Goal: Information Seeking & Learning: Learn about a topic

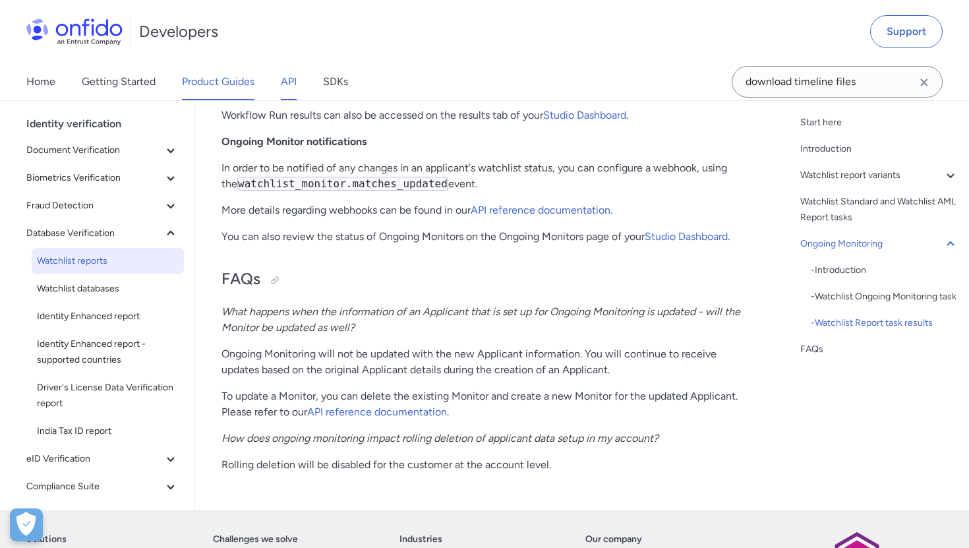
click at [294, 82] on link "API" at bounding box center [289, 81] width 16 height 37
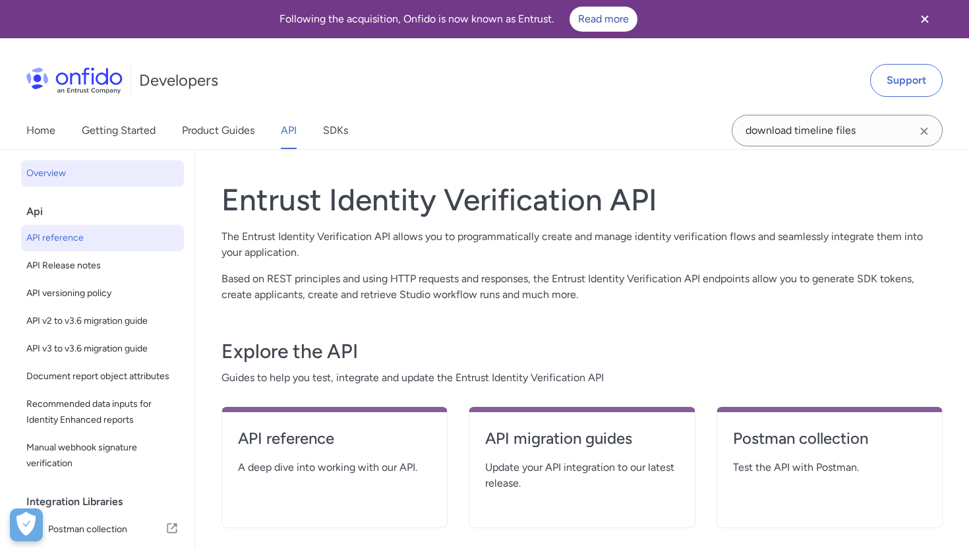
click at [56, 241] on span "API reference" at bounding box center [102, 238] width 152 height 16
select select "http"
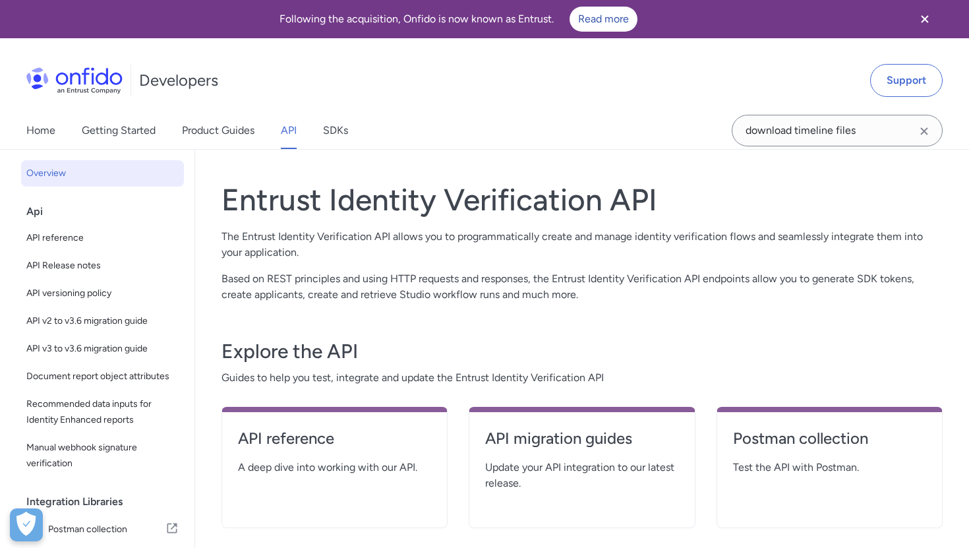
select select "http"
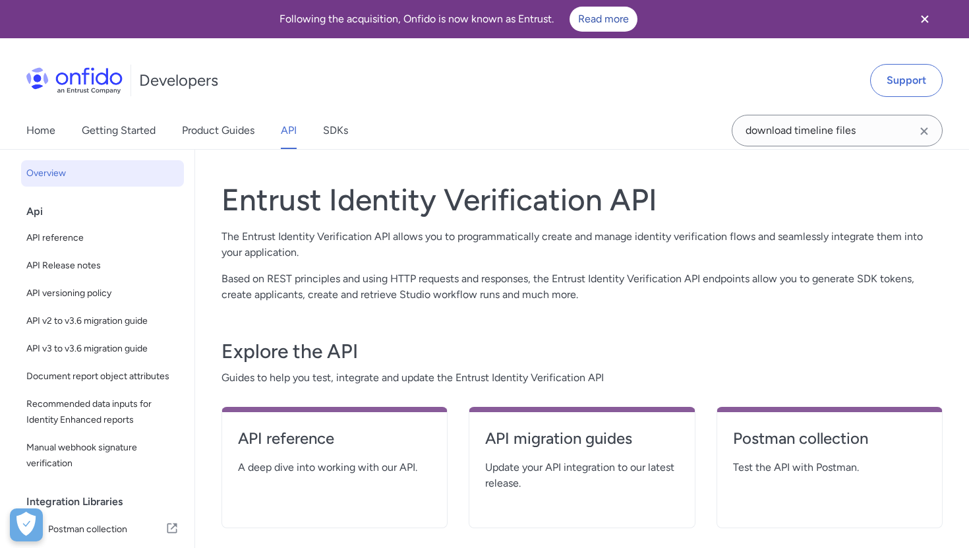
select select "http"
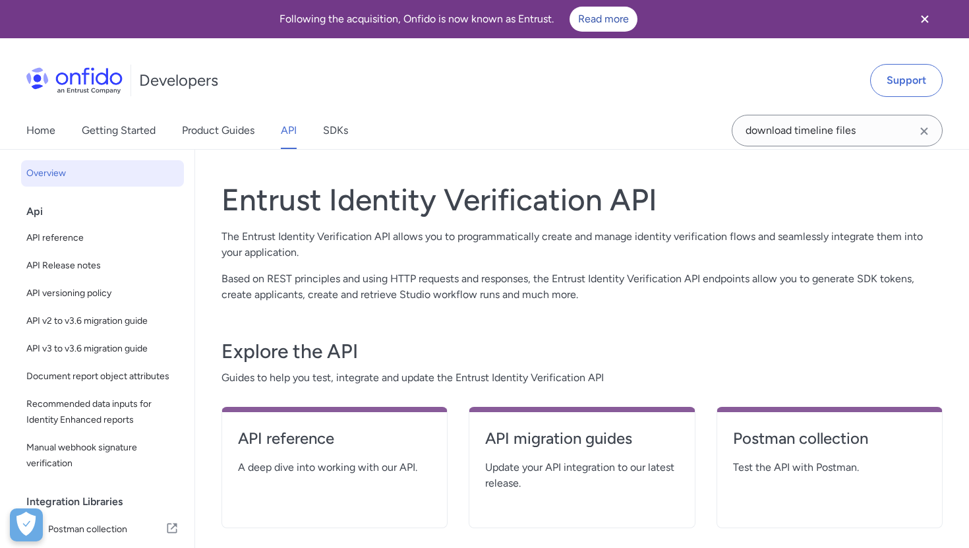
select select "http"
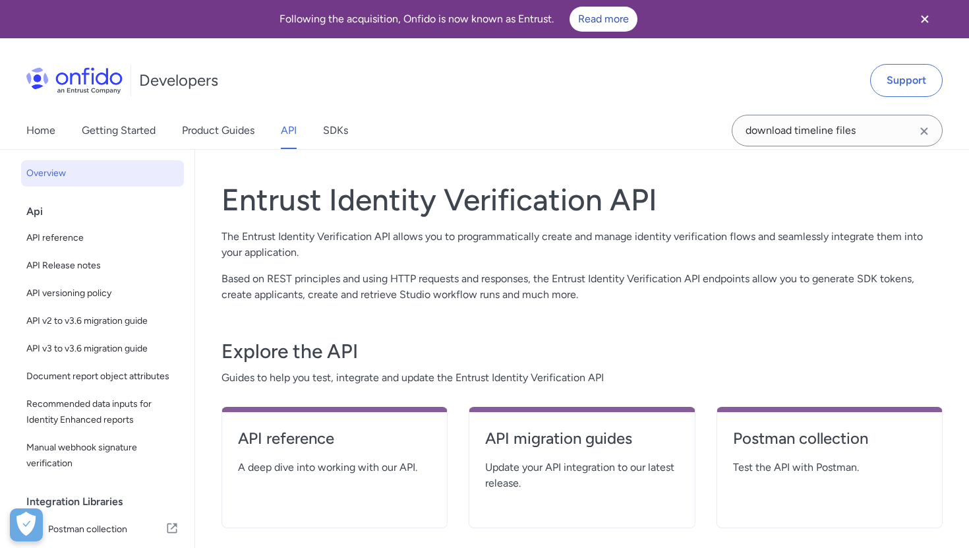
select select "http"
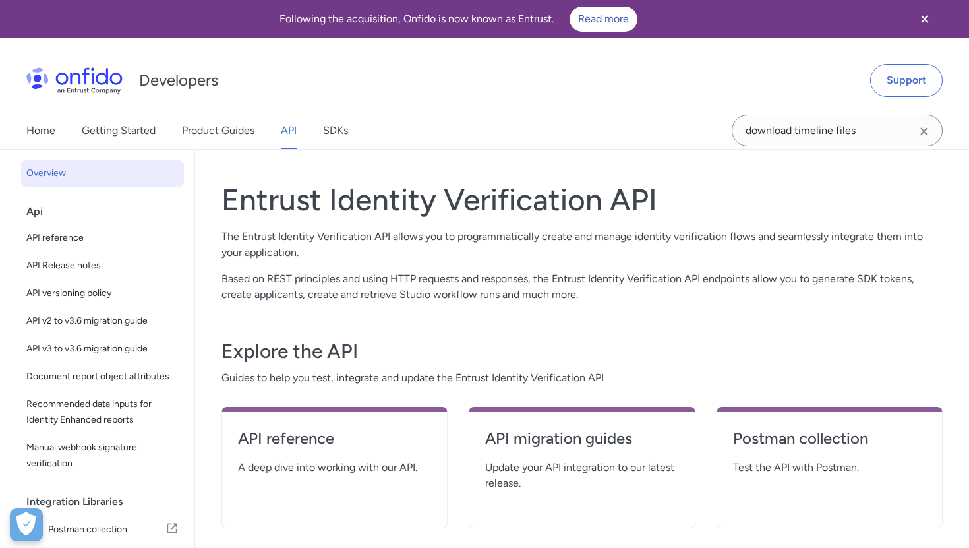
select select "http"
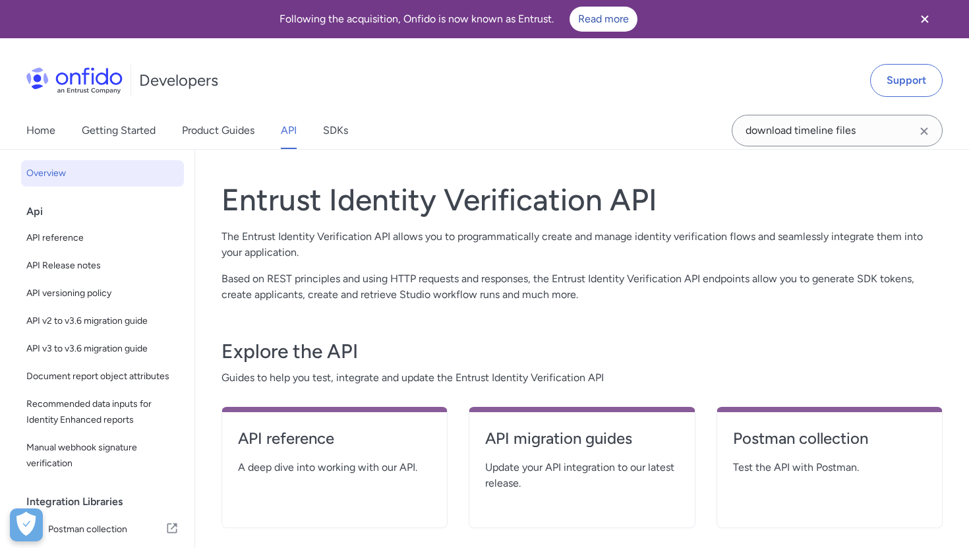
select select "http"
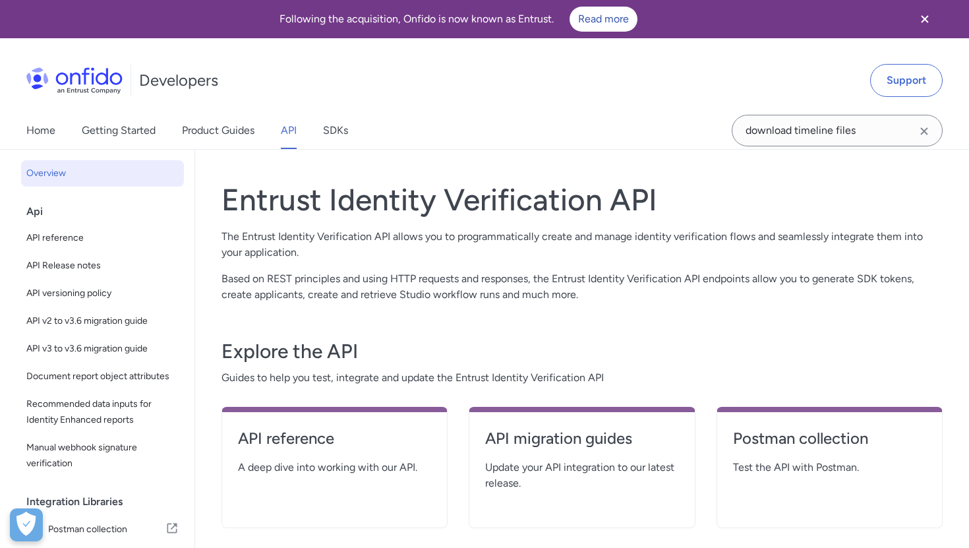
select select "http"
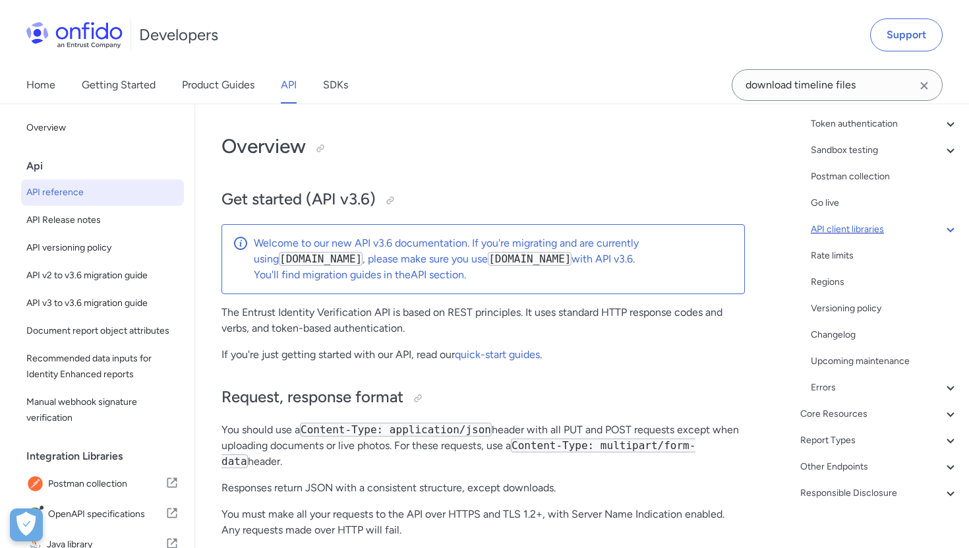
scroll to position [180, 0]
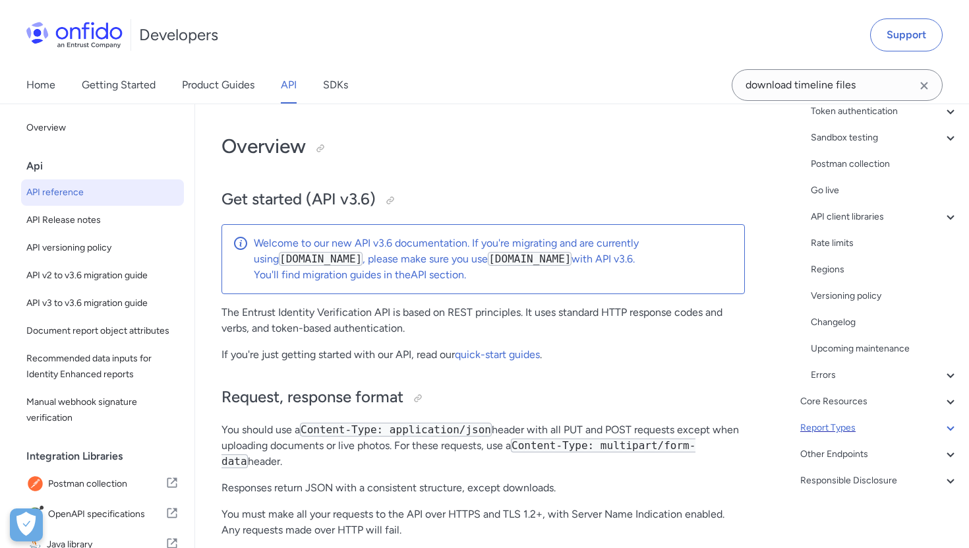
click at [819, 426] on div "Report Types" at bounding box center [879, 428] width 158 height 16
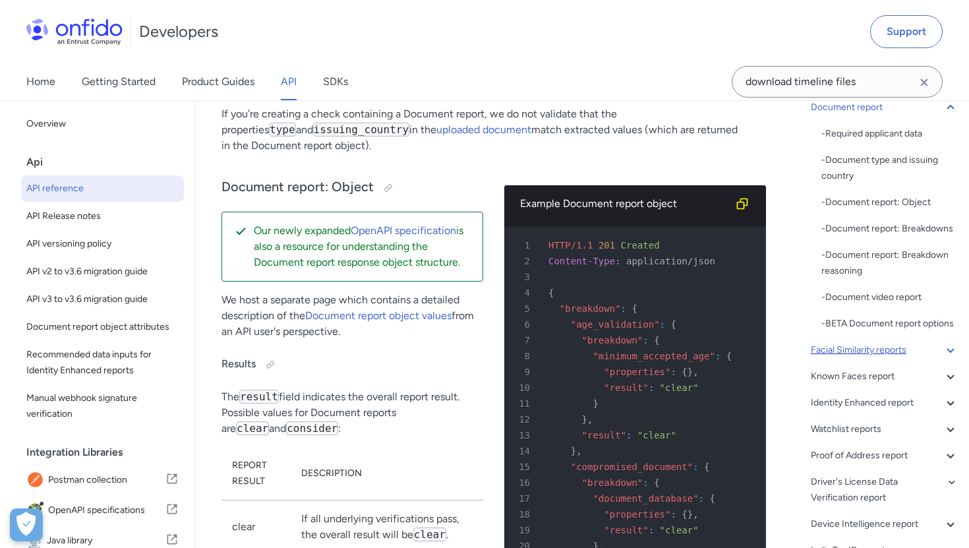
click at [842, 354] on div "Facial Similarity reports" at bounding box center [885, 350] width 148 height 16
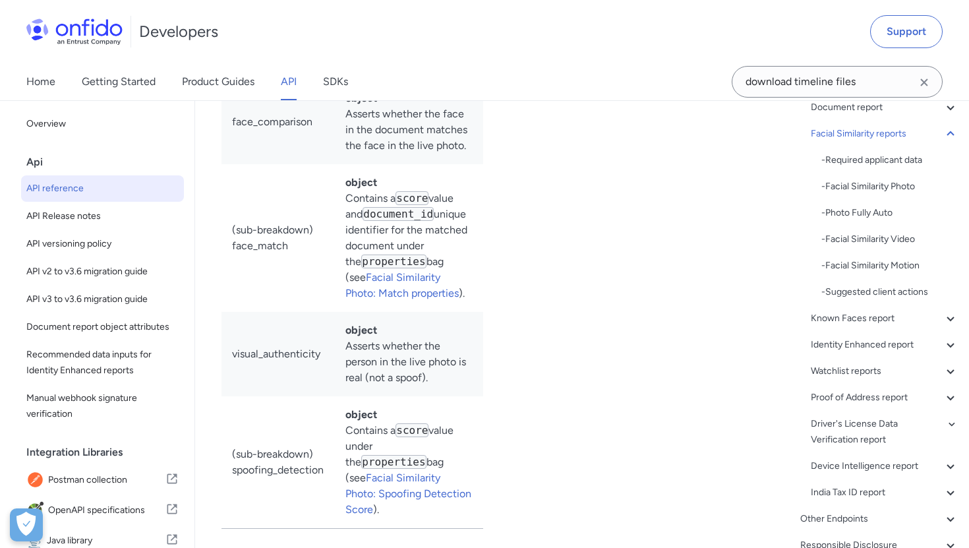
scroll to position [71529, 0]
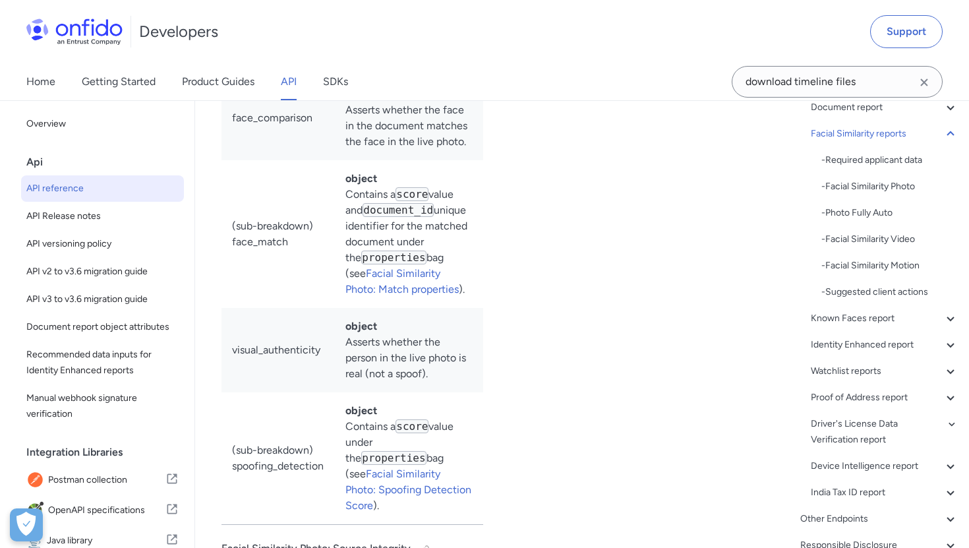
drag, startPoint x: 345, startPoint y: 297, endPoint x: 620, endPoint y: 310, distance: 274.5
copy code ""report_names": ["facial_similarity_photo"]"
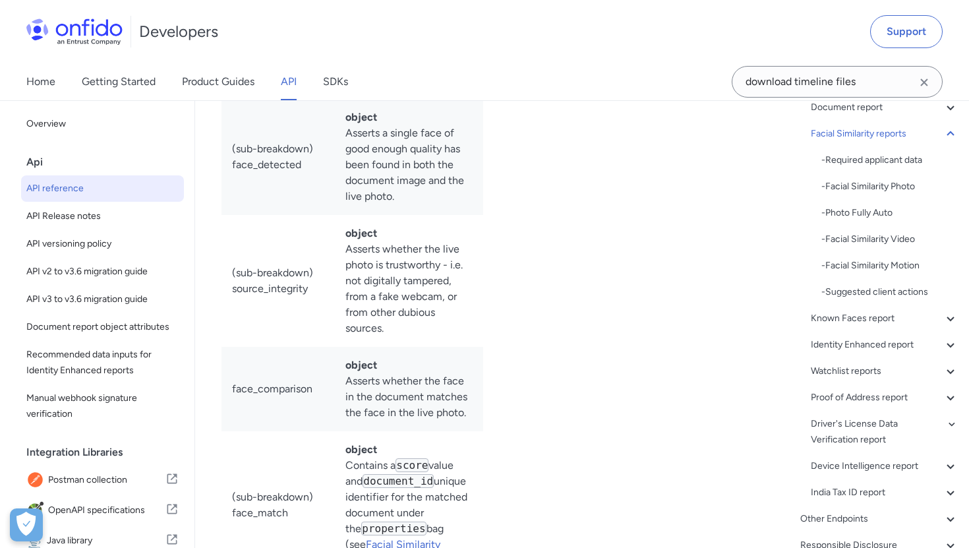
scroll to position [71254, 0]
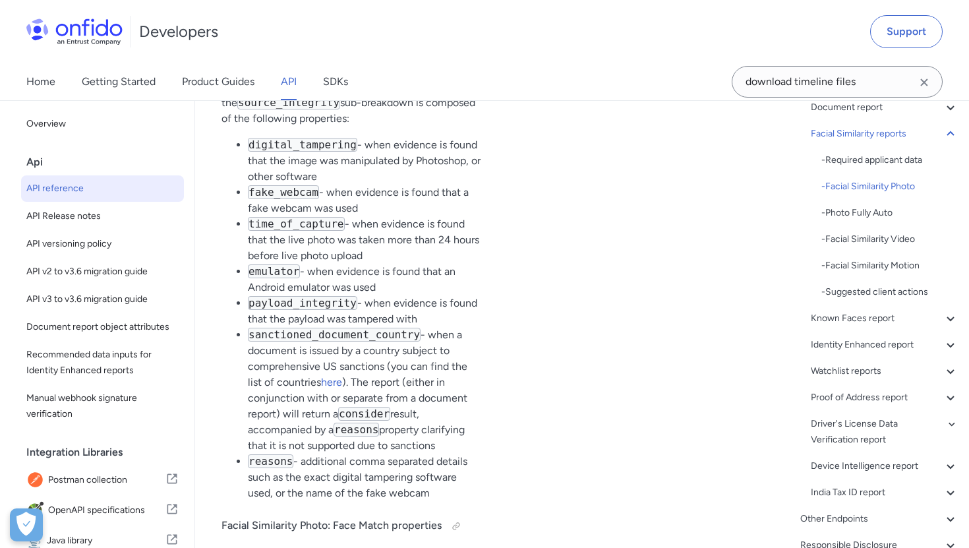
scroll to position [72141, 0]
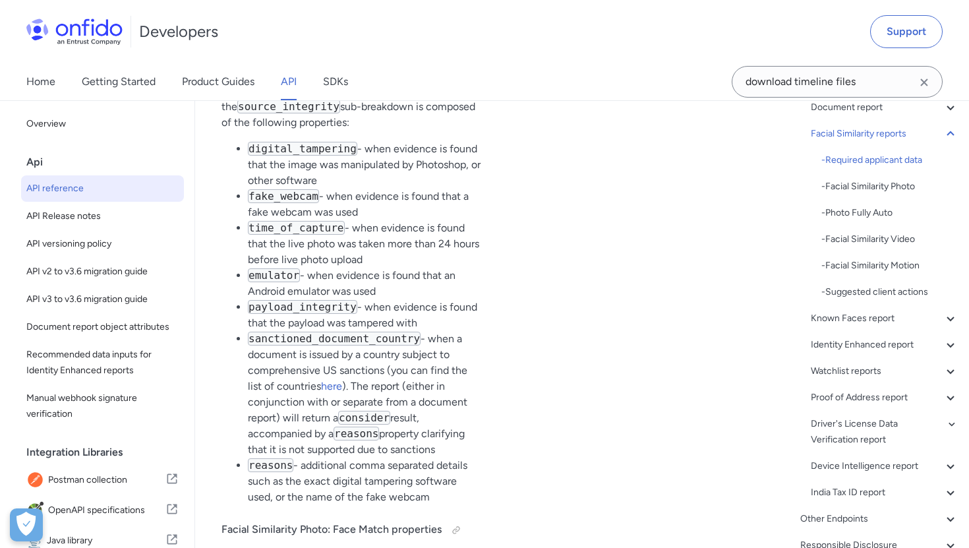
click at [326, 76] on link "SDKs" at bounding box center [335, 81] width 25 height 37
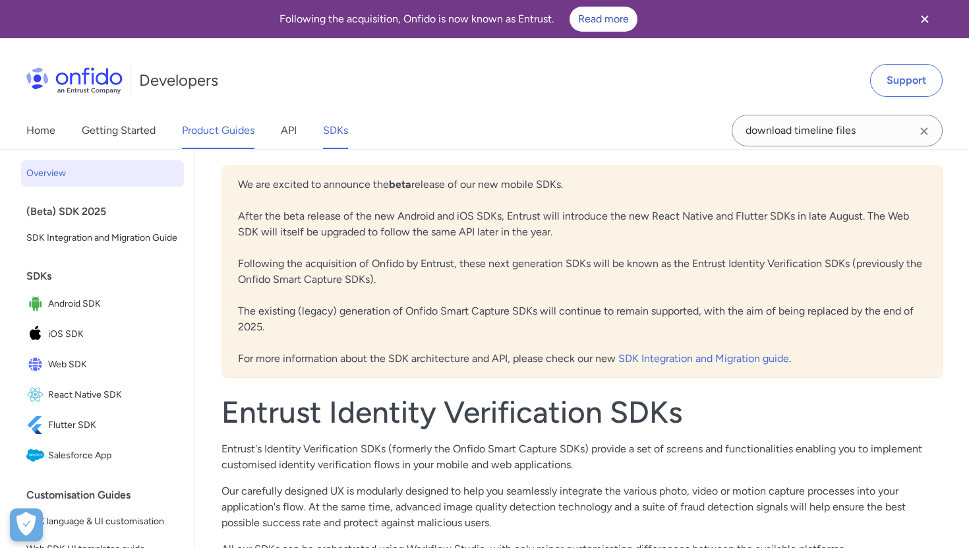
click at [213, 134] on link "Product Guides" at bounding box center [218, 130] width 72 height 37
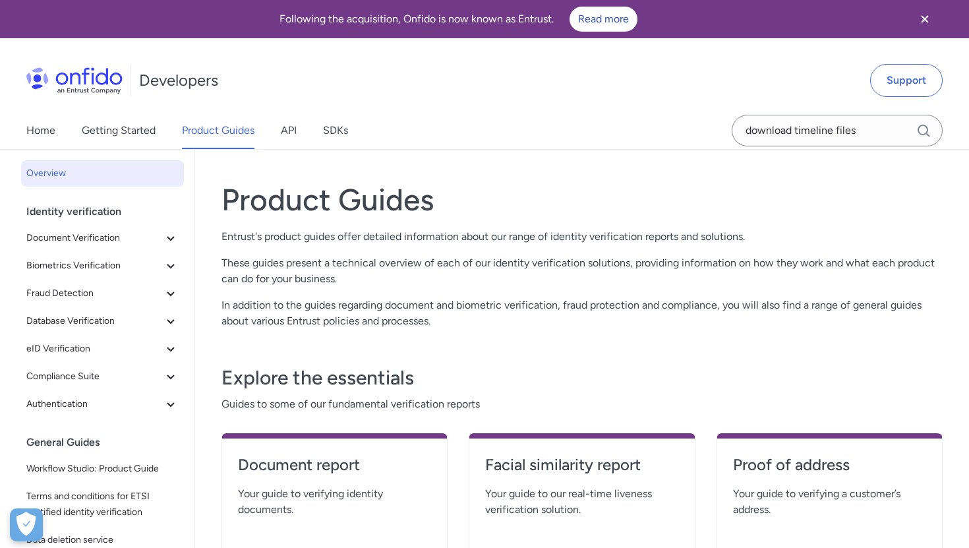
click at [132, 136] on link "Getting Started" at bounding box center [119, 130] width 74 height 37
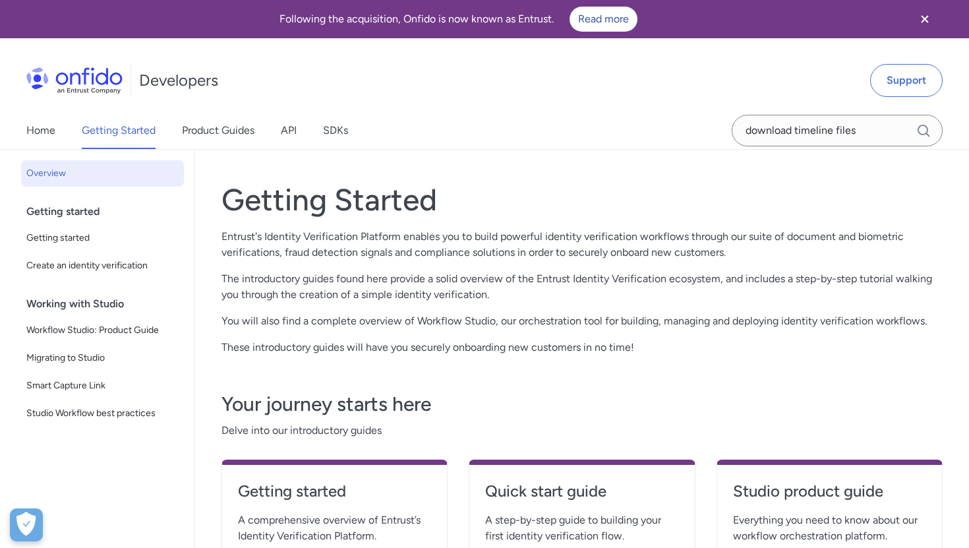
click at [769, 489] on h4 "Studio product guide" at bounding box center [829, 490] width 193 height 21
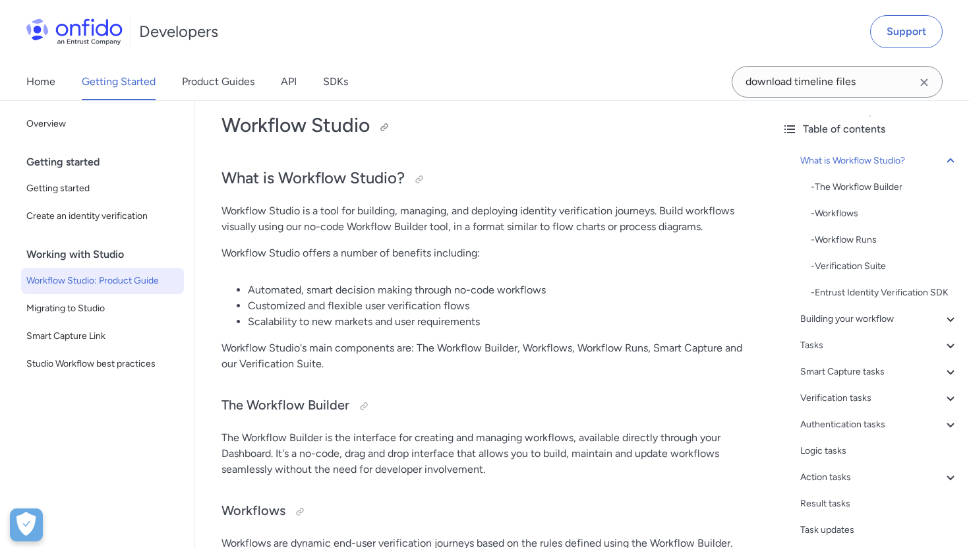
scroll to position [70, 0]
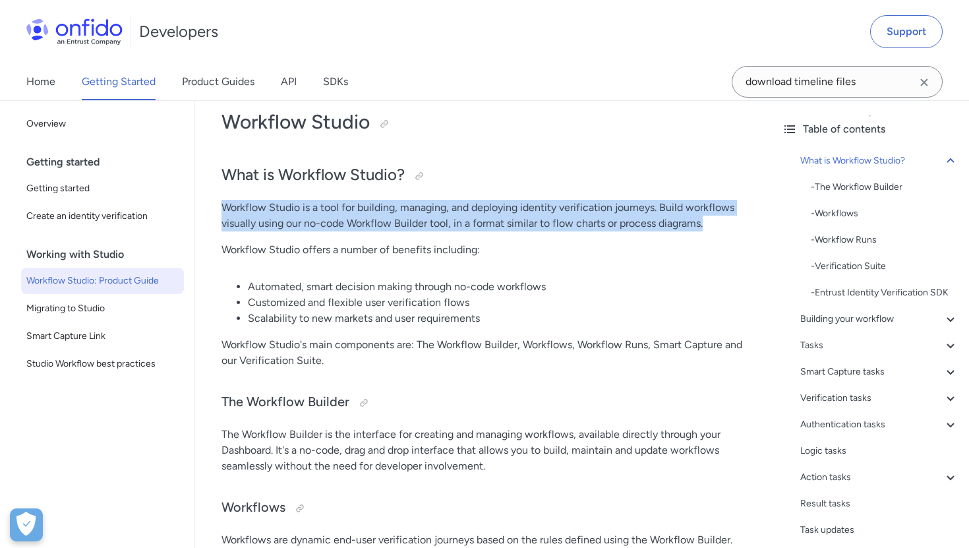
drag, startPoint x: 221, startPoint y: 205, endPoint x: 715, endPoint y: 225, distance: 494.7
click at [714, 225] on p "Workflow Studio is a tool for building, managing, and deploying identity verifi…" at bounding box center [482, 216] width 523 height 32
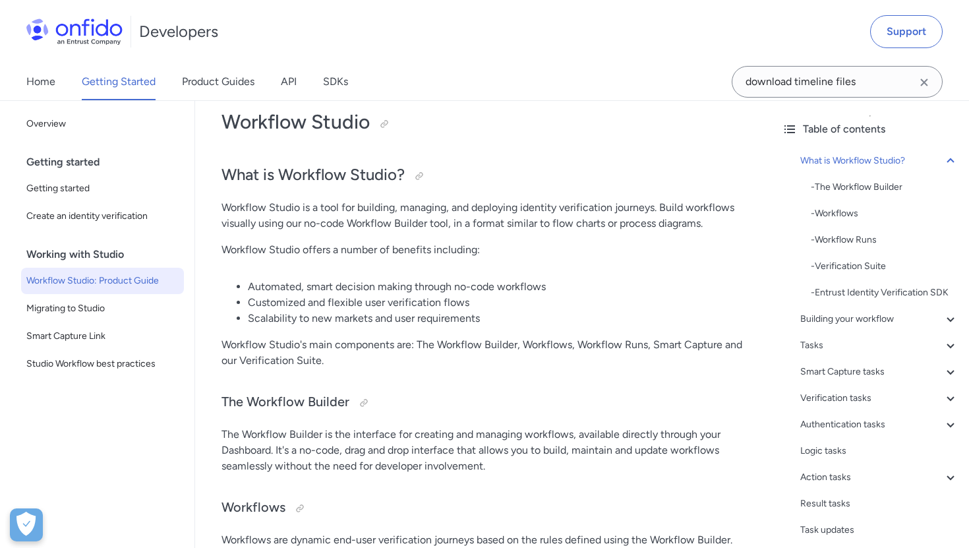
click at [243, 225] on p "Workflow Studio is a tool for building, managing, and deploying identity verifi…" at bounding box center [482, 216] width 523 height 32
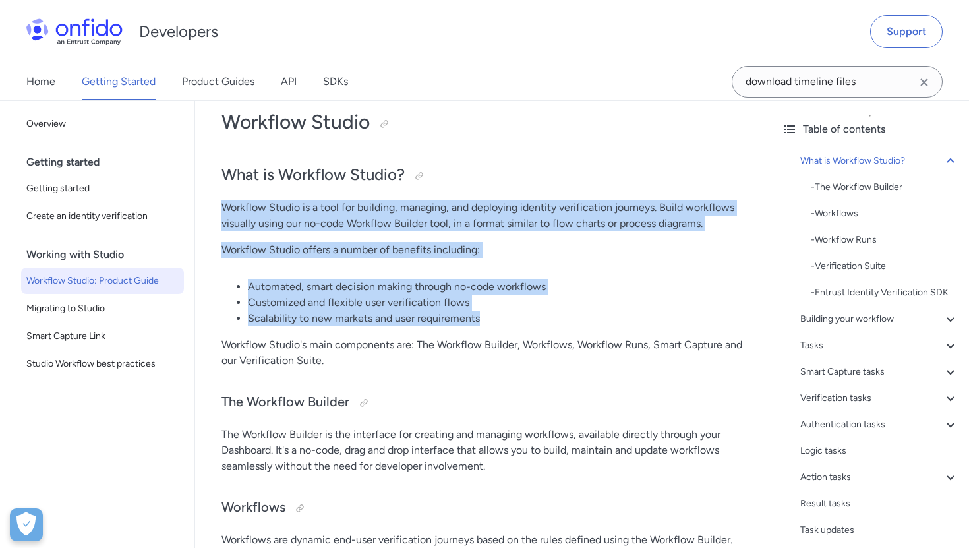
drag, startPoint x: 221, startPoint y: 208, endPoint x: 492, endPoint y: 316, distance: 290.8
copy div "Workflow Studio is a tool for building, managing, and deploying identity verifi…"
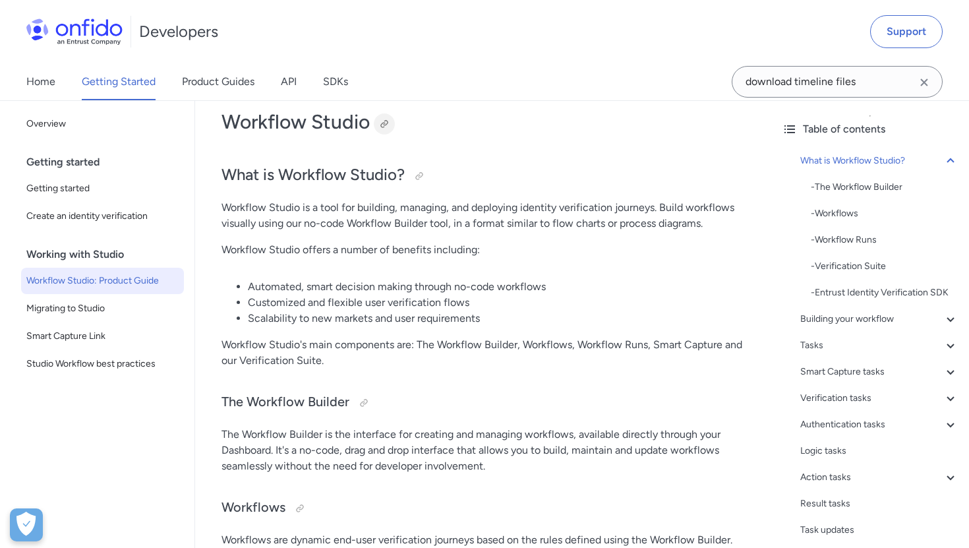
click at [384, 121] on div at bounding box center [384, 124] width 11 height 11
